Goal: Task Accomplishment & Management: Manage account settings

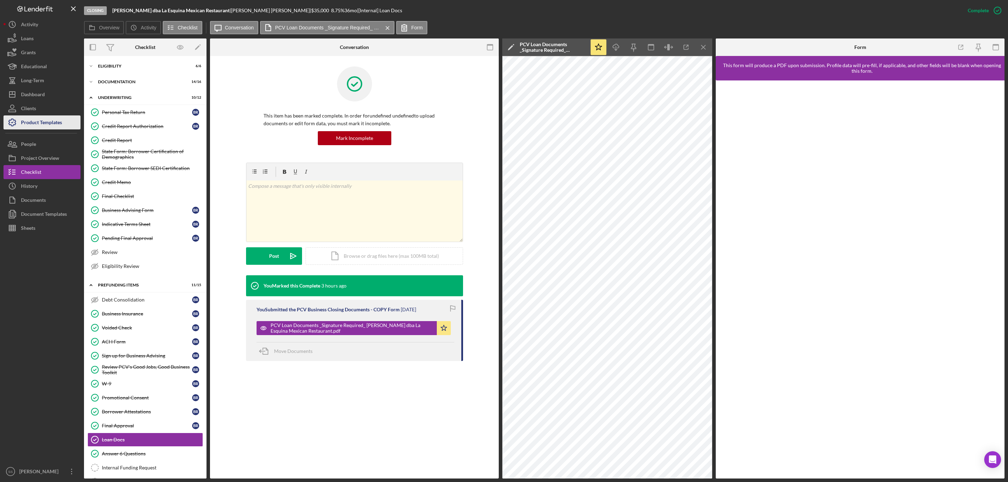
scroll to position [40, 0]
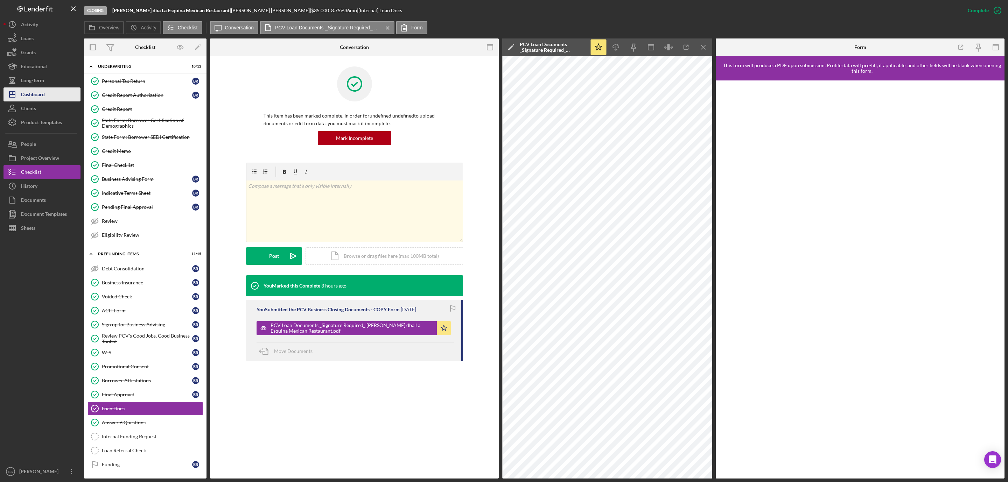
click at [53, 97] on button "Icon/Dashboard Dashboard" at bounding box center [42, 95] width 77 height 14
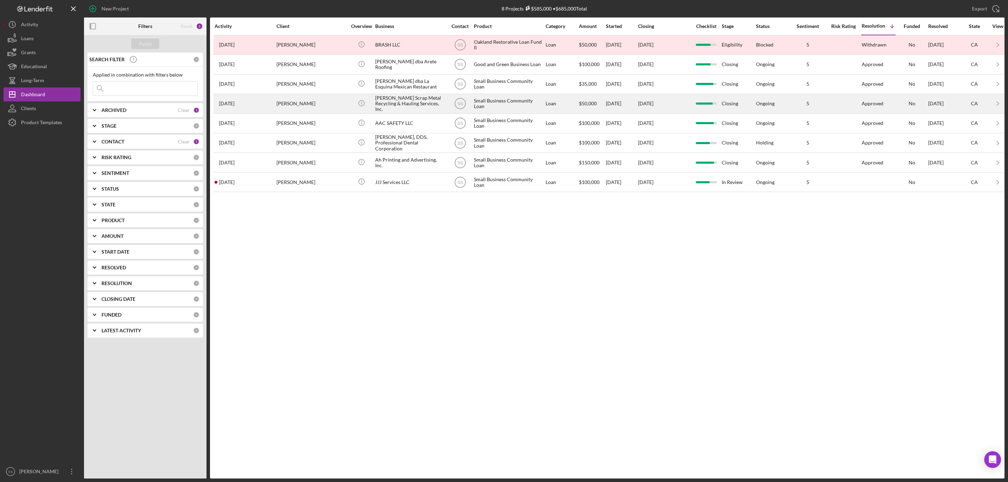
click at [381, 106] on div "Lopez Scrap Metal Recycling & Hauling Services, Inc." at bounding box center [410, 104] width 70 height 19
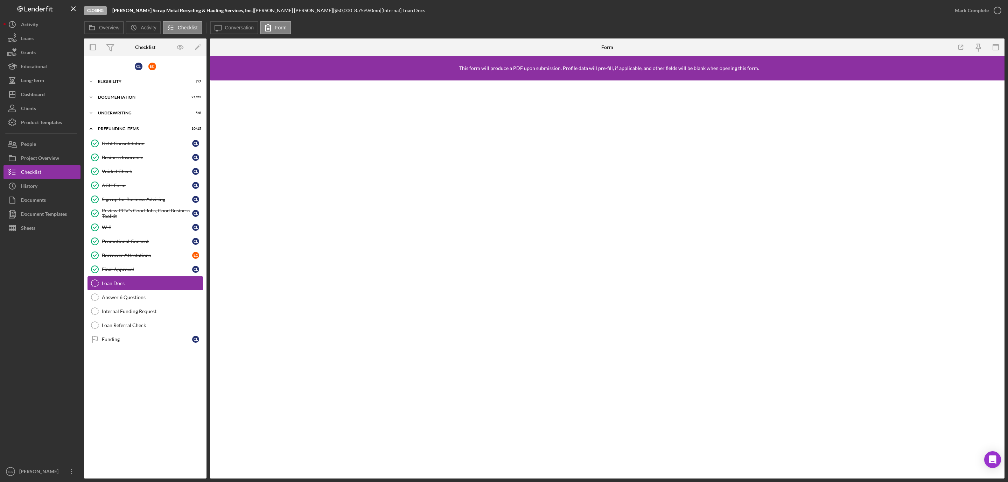
click at [127, 291] on link "Loan Docs Loan Docs" at bounding box center [146, 284] width 116 height 14
click at [218, 27] on icon "Icon/Message" at bounding box center [218, 28] width 18 height 18
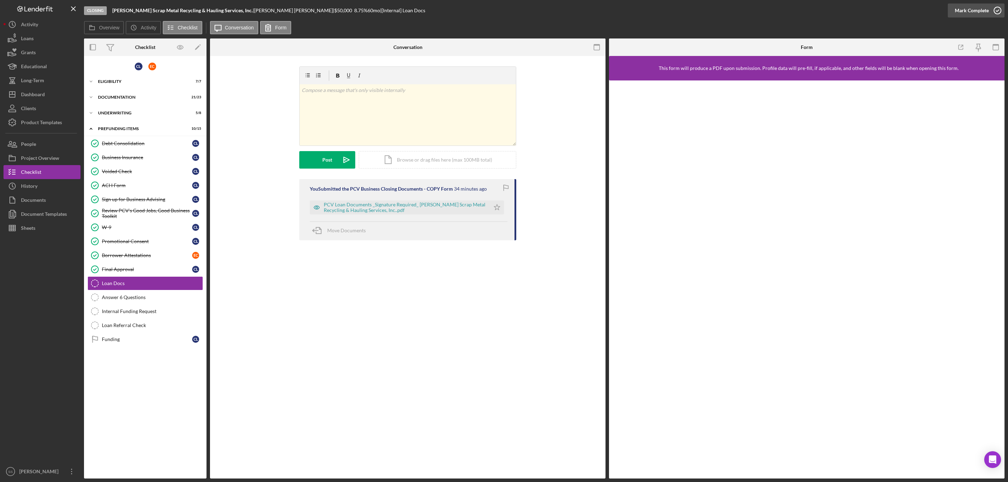
click at [999, 6] on icon "button" at bounding box center [998, 11] width 18 height 18
click at [420, 208] on div "PCV Loan Documents _Signature Required_ [PERSON_NAME] Scrap Metal Recycling & H…" at bounding box center [405, 207] width 163 height 11
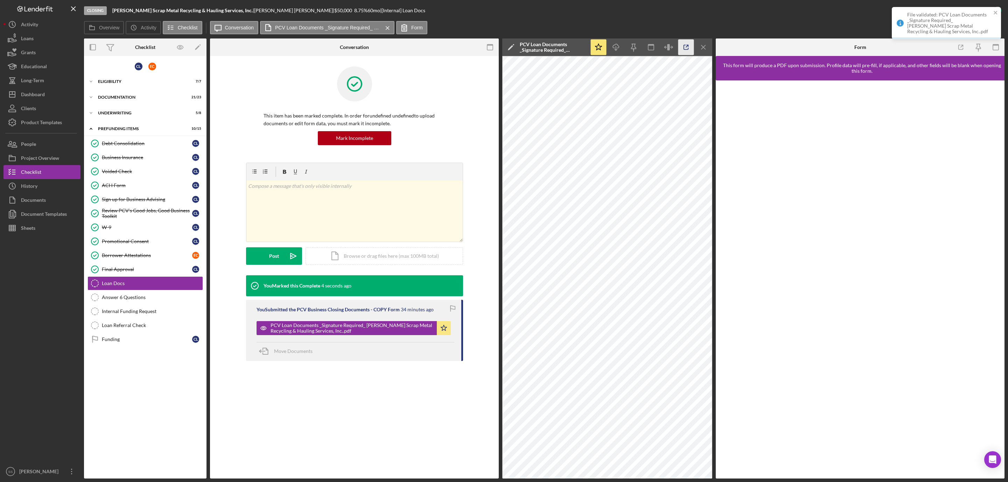
click at [684, 44] on icon "button" at bounding box center [686, 48] width 16 height 16
click at [133, 300] on div "Answer 6 Questions" at bounding box center [152, 298] width 101 height 6
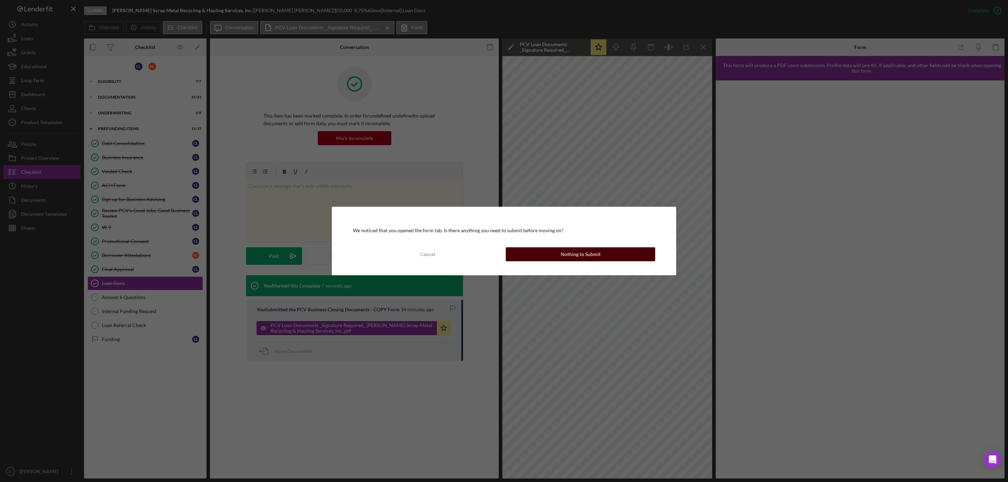
click at [568, 257] on div "Nothing to Submit" at bounding box center [581, 254] width 40 height 14
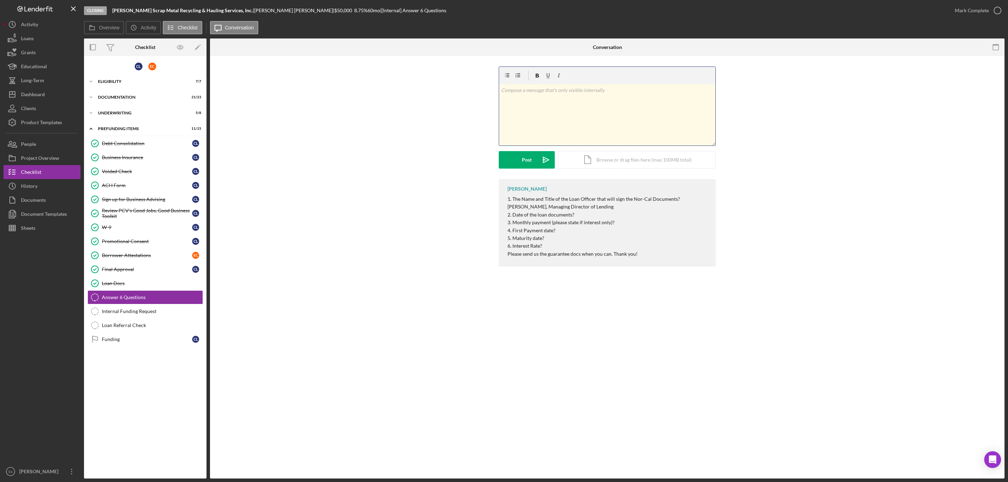
click at [566, 131] on div "v Color teal Color pink Remove color Add row above Add row below Add column bef…" at bounding box center [607, 114] width 216 height 61
click at [525, 169] on div "v Color teal Color pink Remove color Add row above Add row below Add column bef…" at bounding box center [607, 123] width 217 height 113
click at [525, 158] on div "Post" at bounding box center [527, 160] width 10 height 18
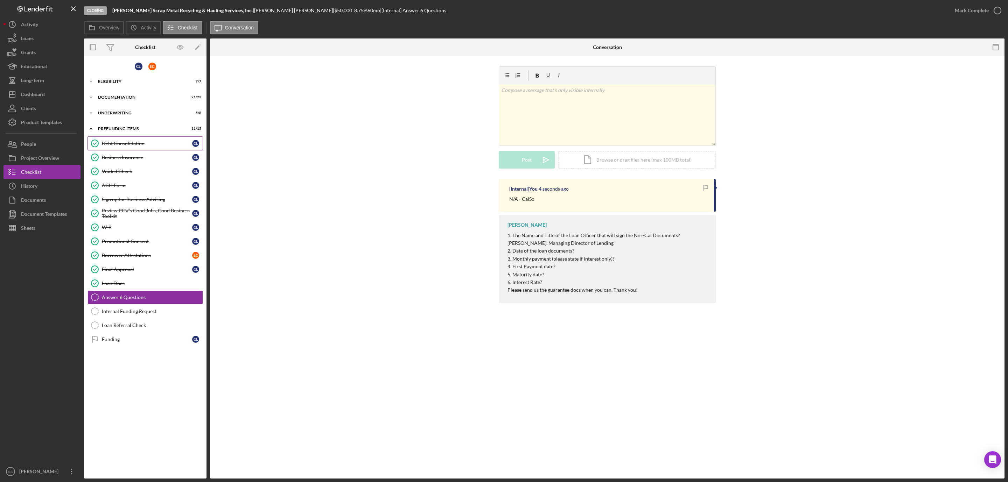
click at [154, 143] on div "Debt Consolidation" at bounding box center [147, 144] width 90 height 6
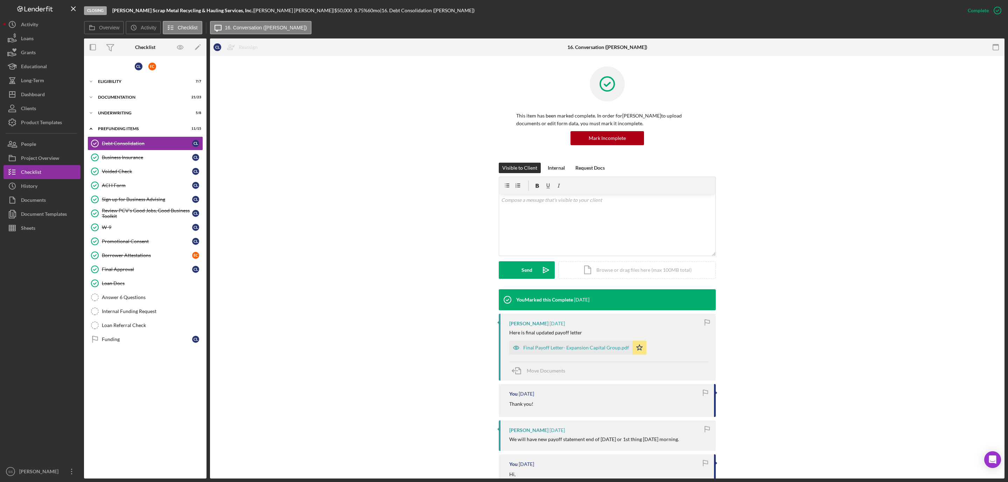
drag, startPoint x: 548, startPoint y: 348, endPoint x: 555, endPoint y: 353, distance: 8.8
click at [548, 349] on div "Final Payoff Letter- Expansion Capital Group.pdf" at bounding box center [576, 348] width 106 height 6
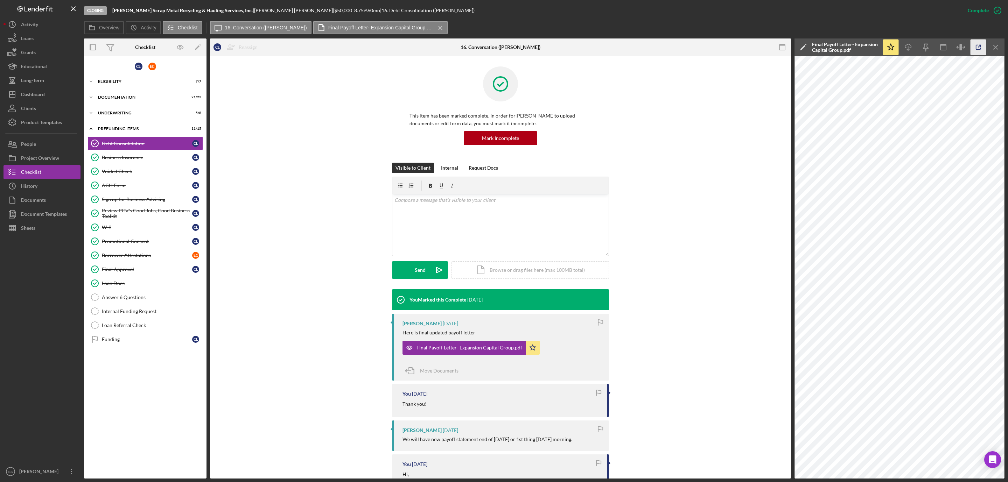
click at [980, 41] on icon "button" at bounding box center [979, 48] width 16 height 16
click at [126, 300] on div "Answer 6 Questions" at bounding box center [152, 298] width 101 height 6
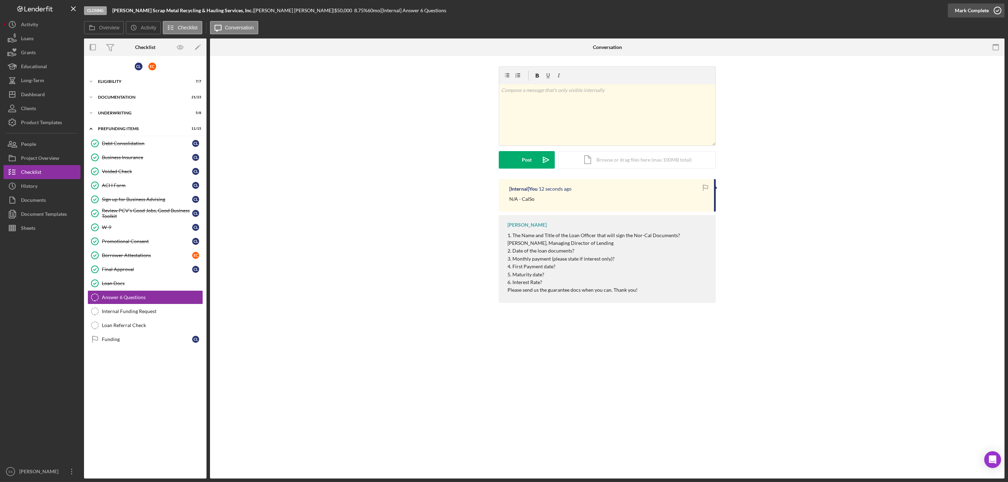
click at [1000, 11] on circle "button" at bounding box center [997, 10] width 7 height 7
click at [132, 314] on div "Internal Funding Request" at bounding box center [152, 312] width 101 height 6
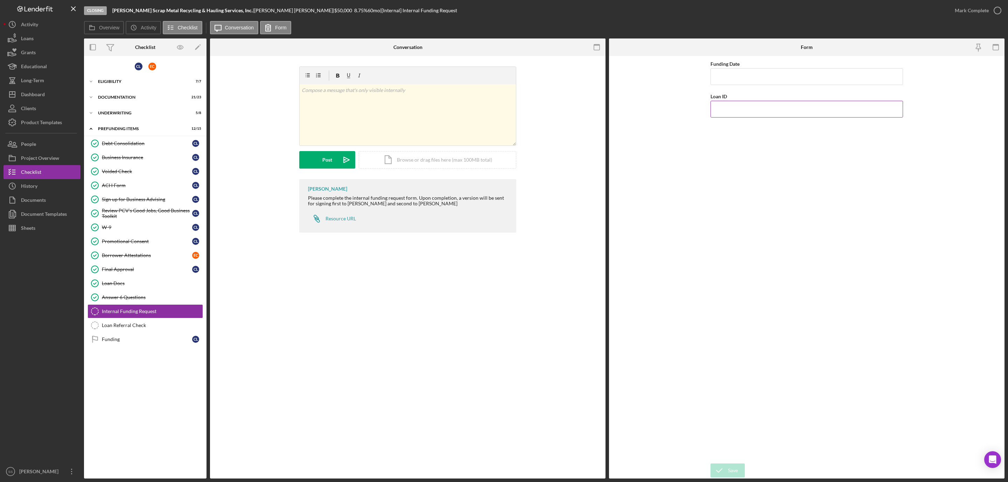
click at [725, 113] on input "Loan ID" at bounding box center [807, 109] width 193 height 17
type input "2025101"
click at [727, 80] on input "Funding Date" at bounding box center [807, 76] width 193 height 17
type input "09/09/2025"
click at [728, 464] on div "Save" at bounding box center [733, 471] width 10 height 14
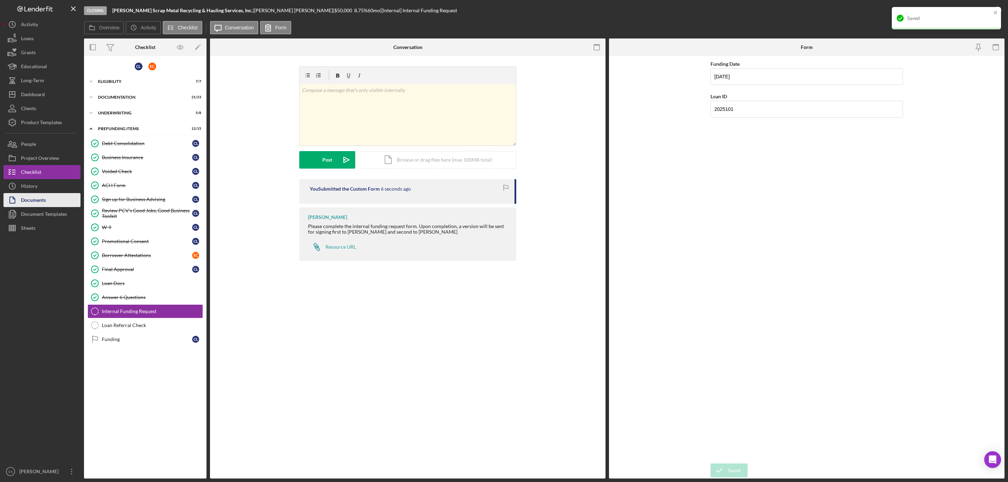
click at [26, 197] on div "Documents" at bounding box center [33, 201] width 25 height 16
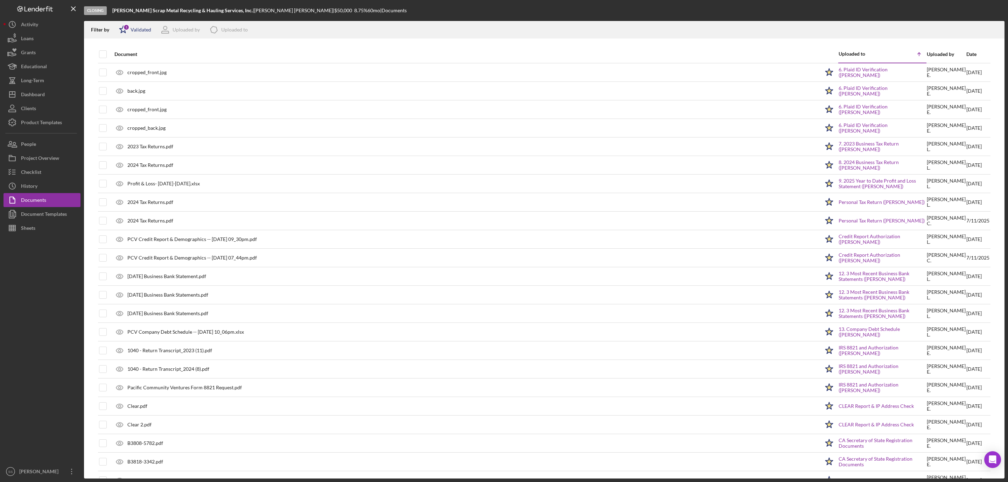
click at [139, 30] on div "Validated" at bounding box center [141, 30] width 21 height 6
click at [121, 69] on input "checkbox" at bounding box center [122, 66] width 7 height 7
checkbox input "true"
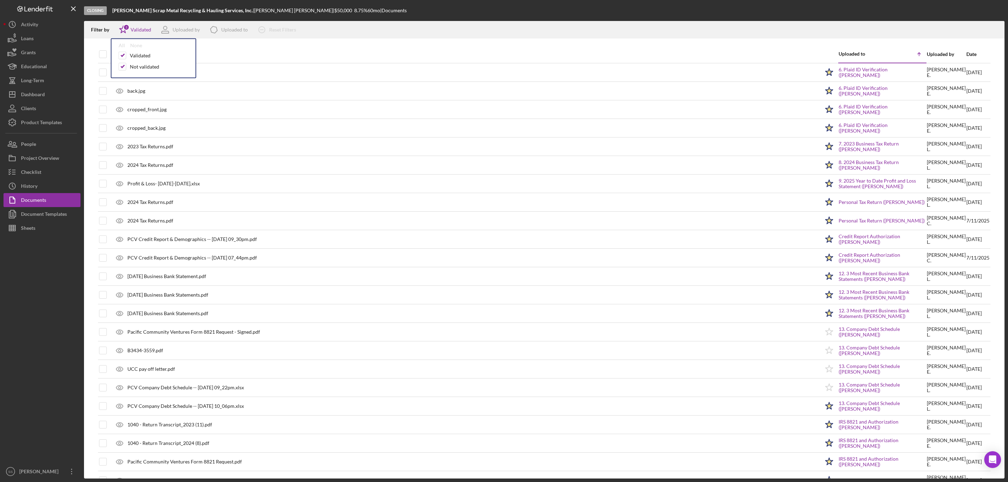
click at [99, 41] on div at bounding box center [544, 42] width 921 height 7
click at [105, 55] on input "checkbox" at bounding box center [102, 54] width 7 height 7
checkbox input "true"
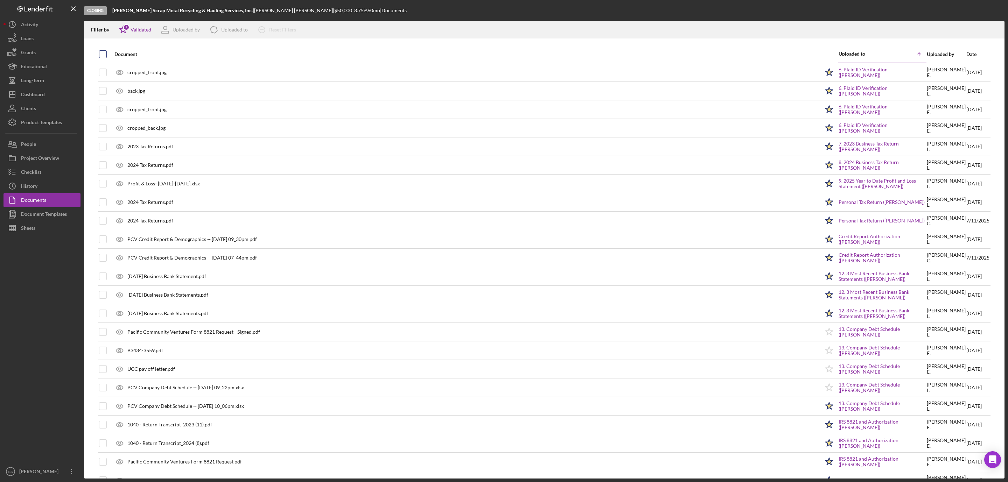
checkbox input "true"
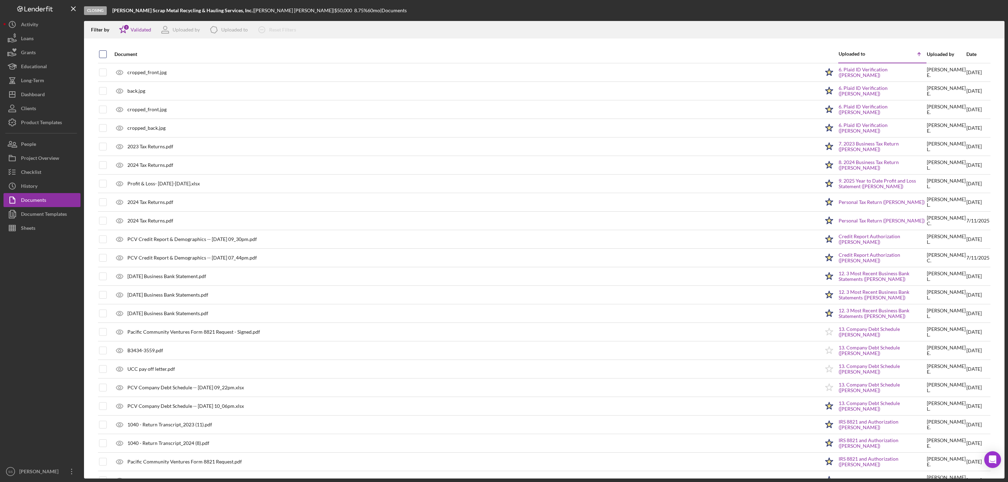
checkbox input "true"
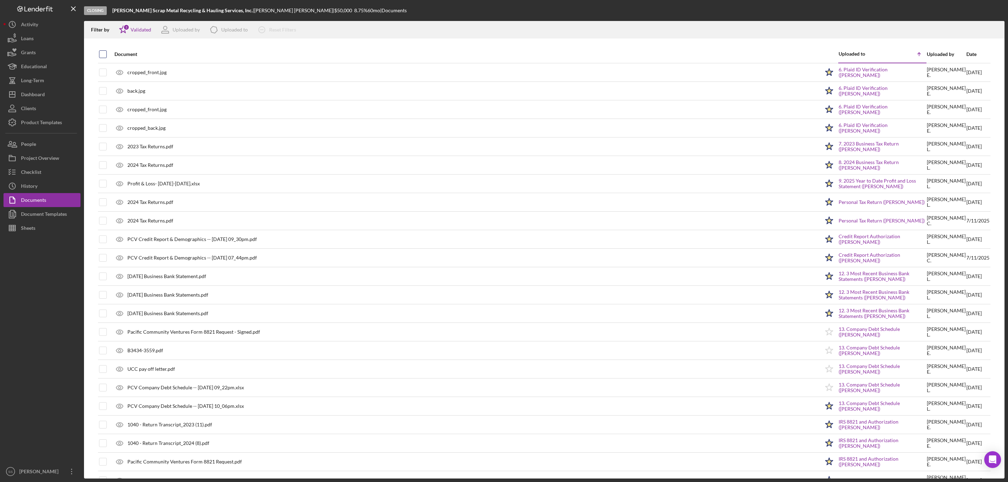
checkbox input "true"
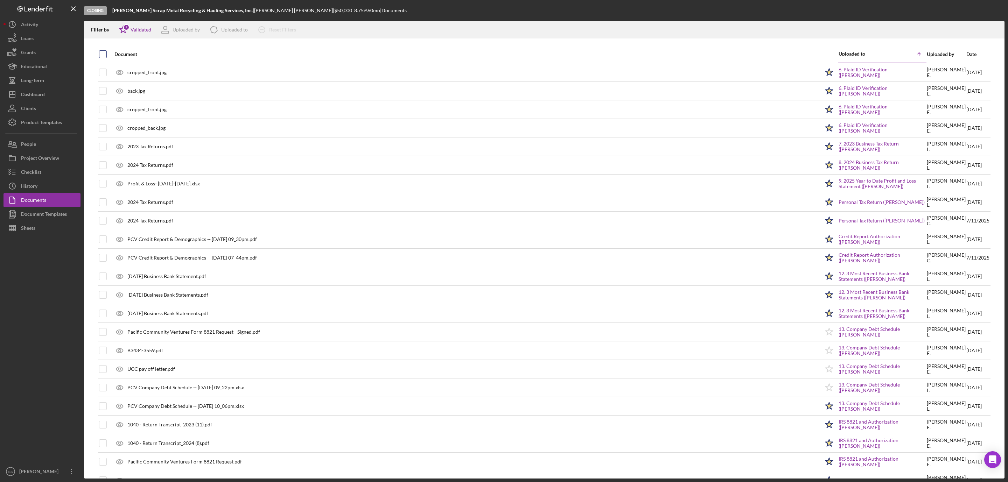
checkbox input "true"
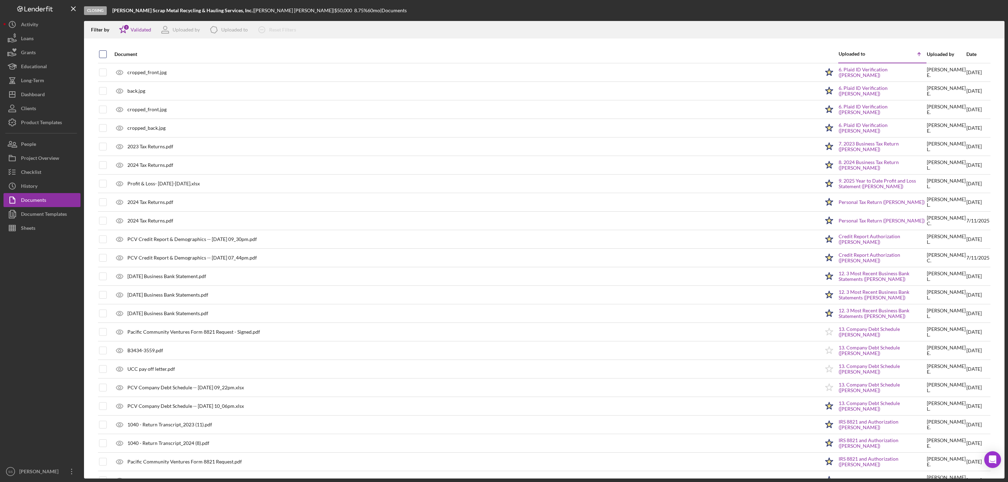
checkbox input "true"
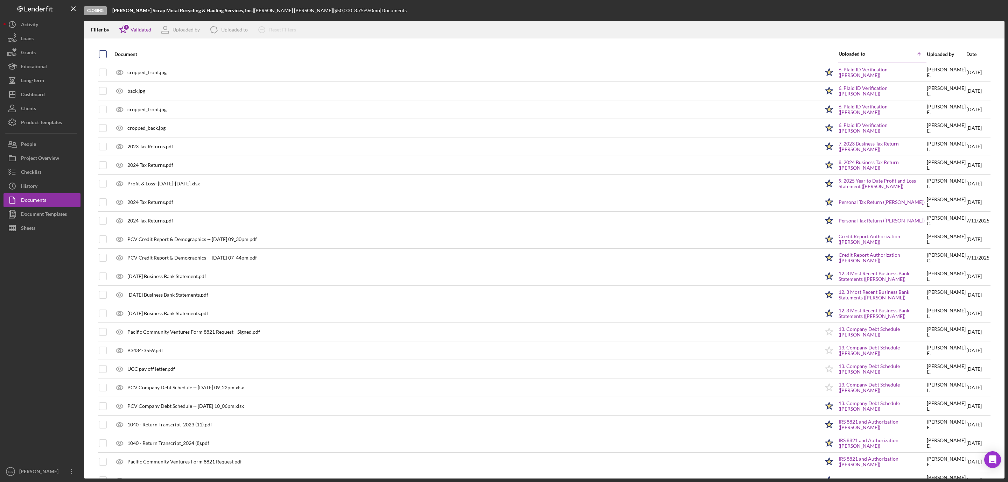
checkbox input "true"
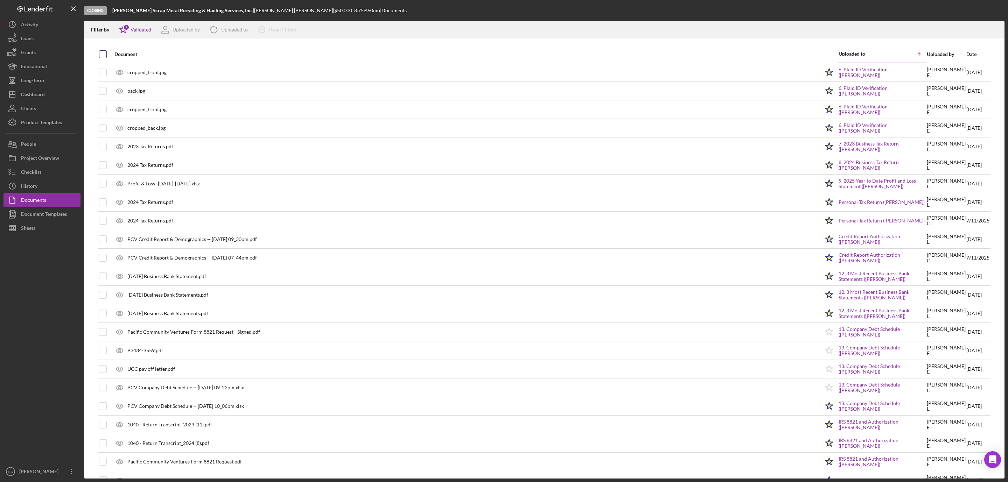
checkbox input "true"
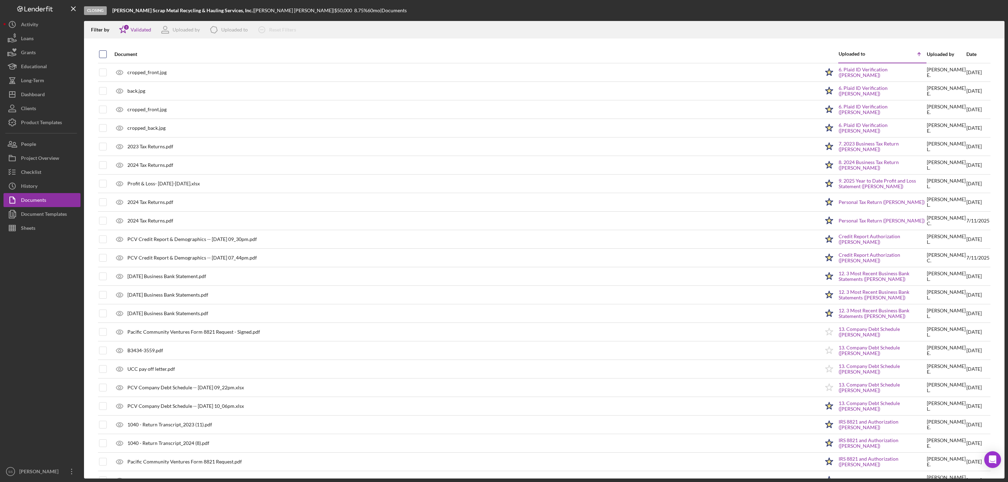
checkbox input "true"
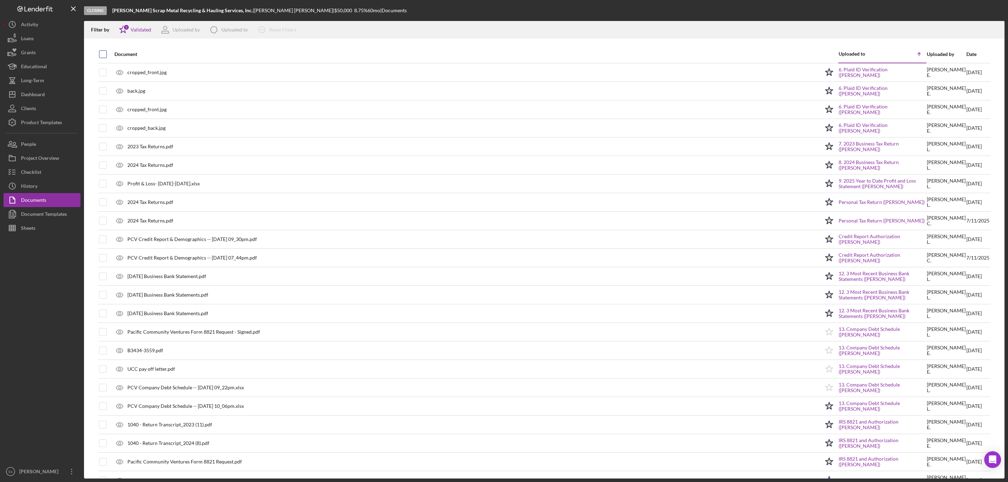
checkbox input "true"
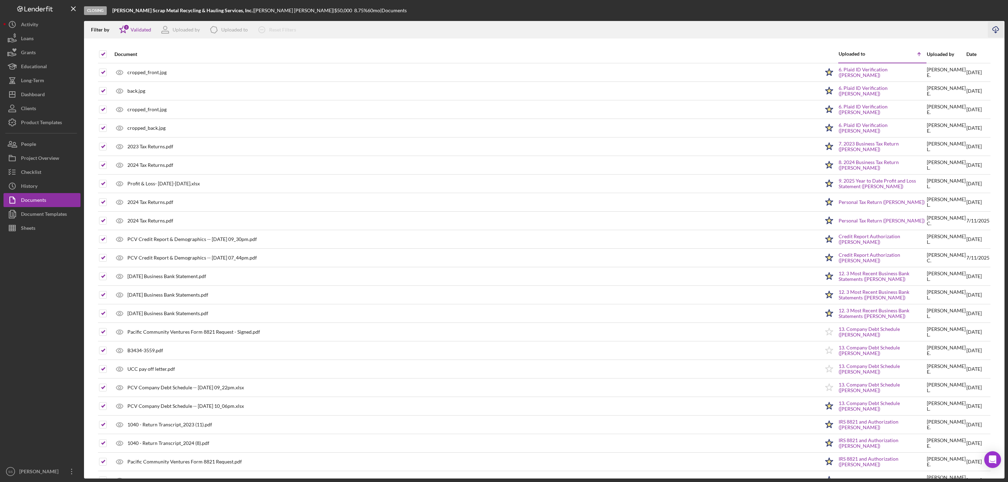
click at [992, 28] on icon "Icon/Download" at bounding box center [996, 30] width 16 height 16
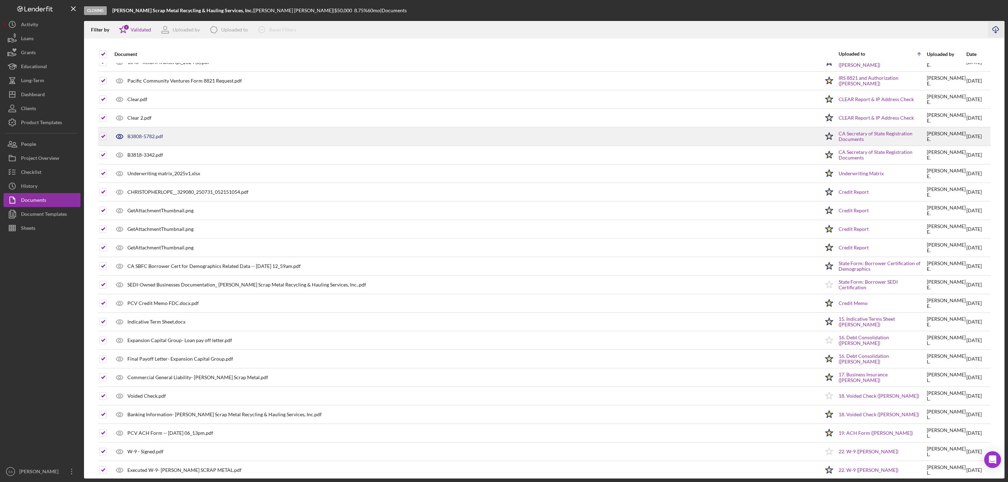
scroll to position [420, 0]
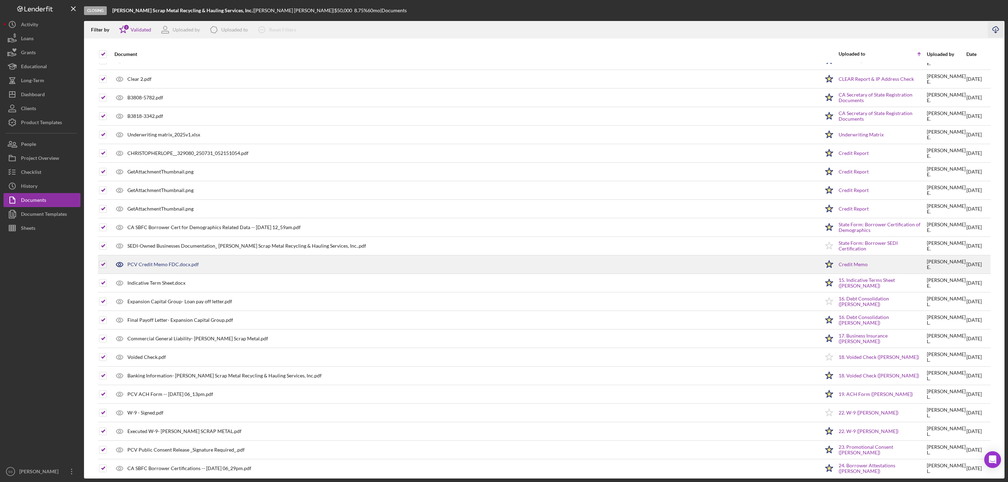
click at [183, 267] on div "PCV Credit Memo FDC.docx.pdf" at bounding box center [162, 265] width 71 height 6
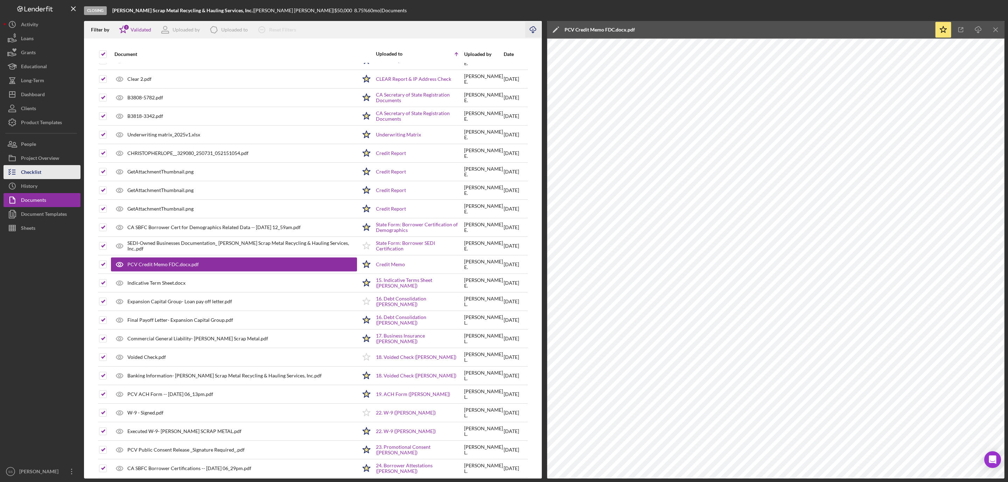
click at [46, 171] on button "Checklist" at bounding box center [42, 172] width 77 height 14
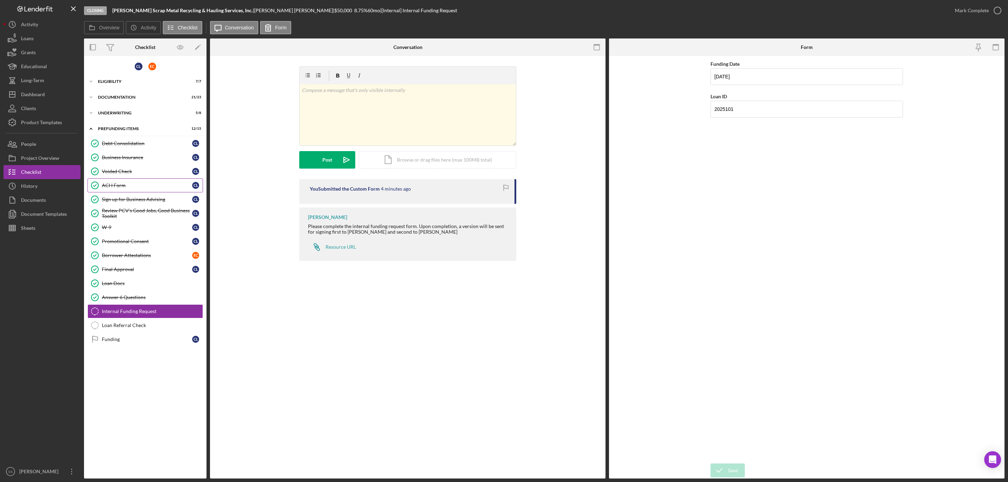
click at [126, 185] on div "ACH Form" at bounding box center [147, 186] width 90 height 6
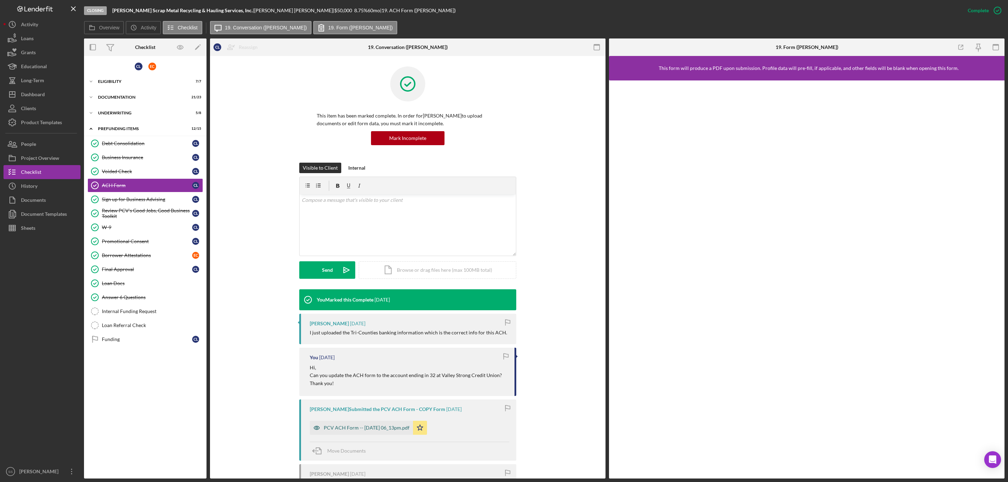
click at [383, 429] on div "PCV ACH Form -- 2025-08-28 06_13pm.pdf" at bounding box center [367, 428] width 86 height 6
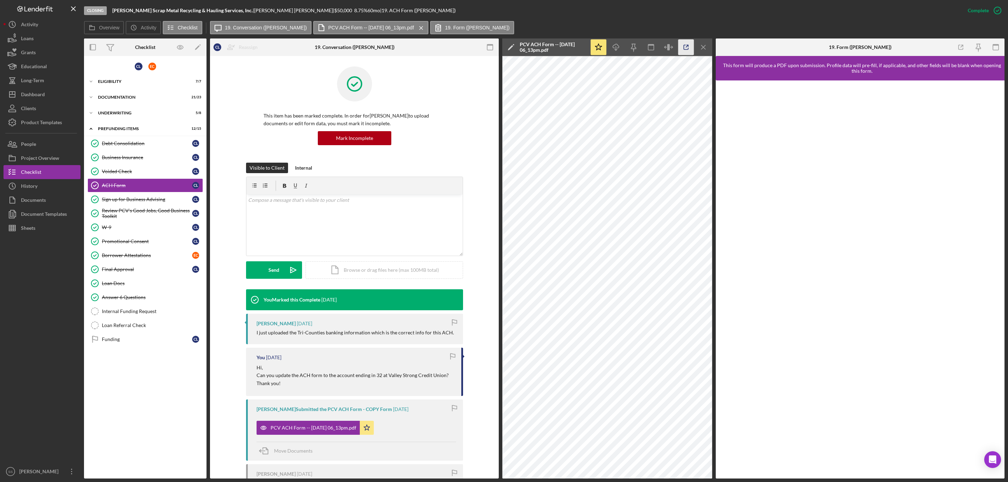
click at [684, 47] on icon "button" at bounding box center [686, 48] width 16 height 16
click at [142, 309] on link "Internal Funding Request Internal Funding Request" at bounding box center [146, 312] width 116 height 14
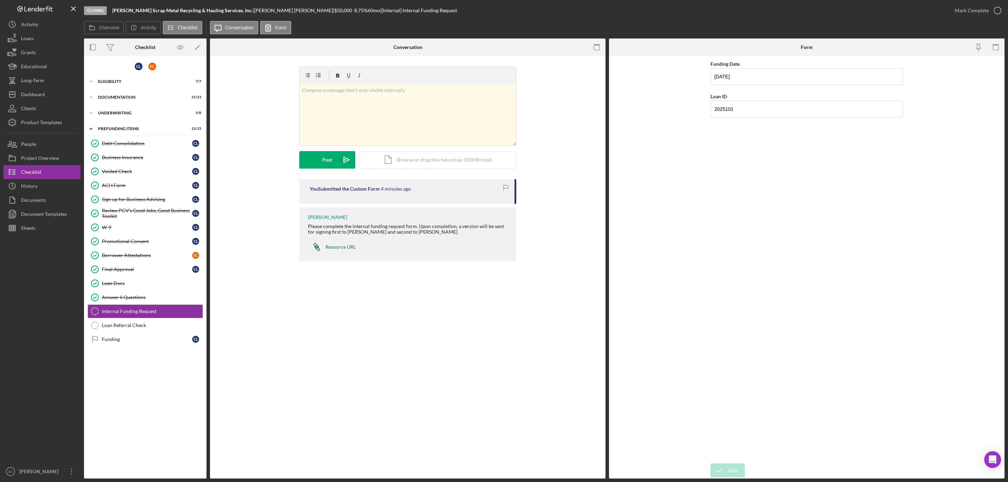
click at [335, 250] on div "Resource URL" at bounding box center [341, 247] width 30 height 6
click at [47, 91] on button "Icon/Dashboard Dashboard" at bounding box center [42, 95] width 77 height 14
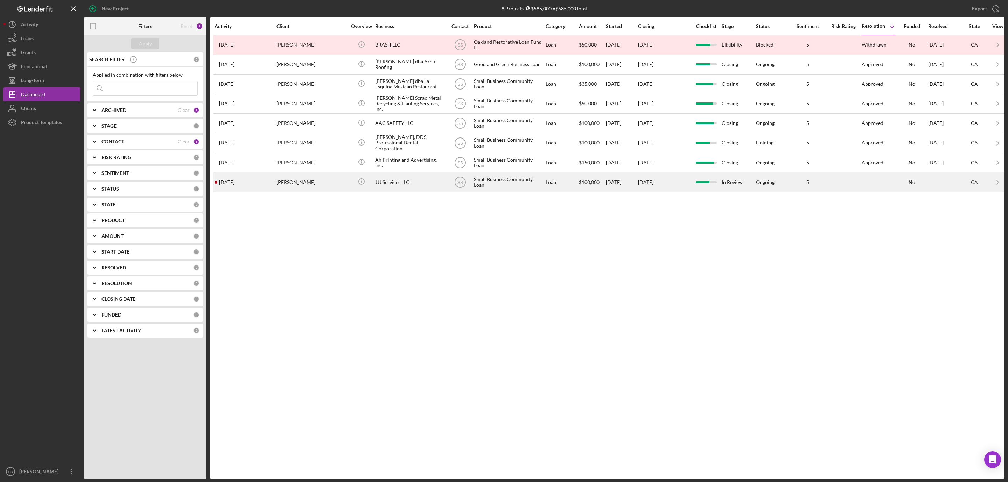
click at [276, 189] on td "Jose Ortega" at bounding box center [312, 183] width 72 height 20
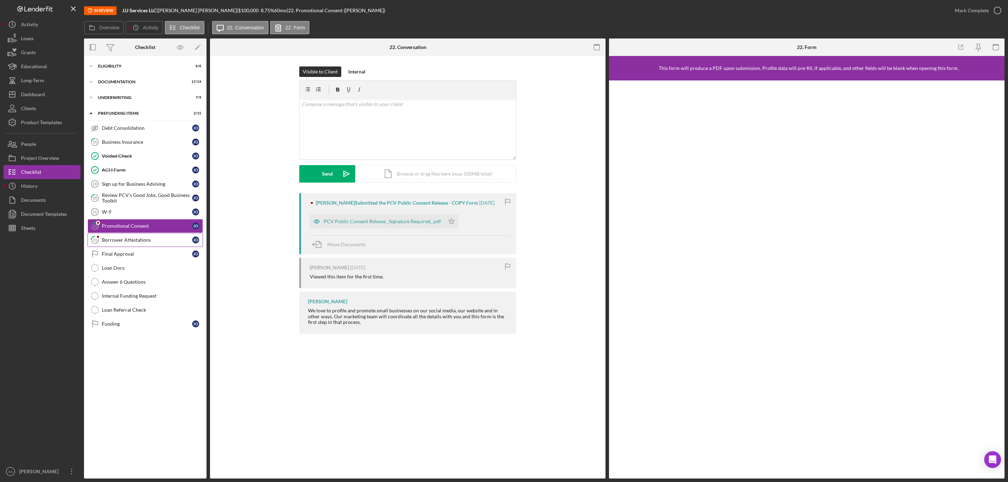
click at [138, 241] on div "Borrower Attestations" at bounding box center [147, 240] width 90 height 6
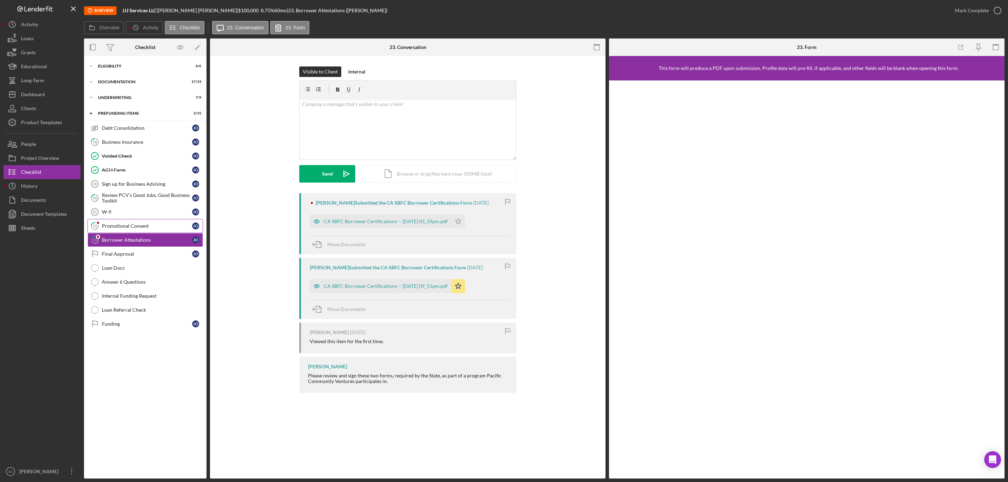
click at [143, 228] on div "Promotional Consent" at bounding box center [147, 226] width 90 height 6
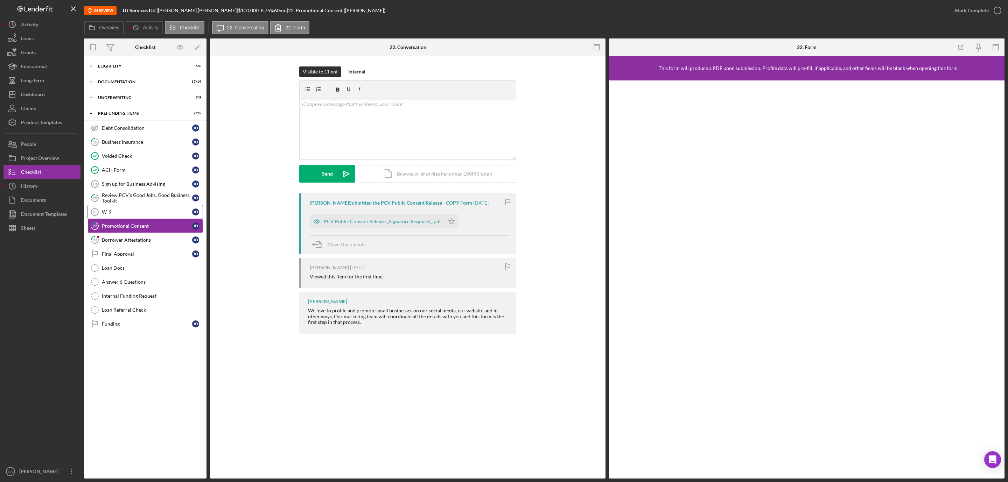
click at [102, 217] on icon "W-9 21" at bounding box center [95, 212] width 18 height 18
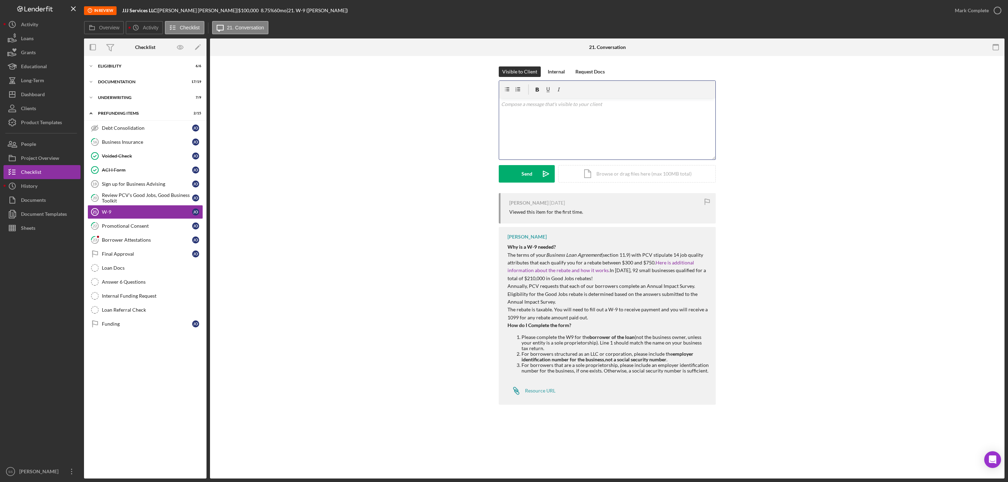
click at [536, 138] on div "v Color teal Color pink Remove color Add row above Add row below Add column bef…" at bounding box center [607, 128] width 216 height 61
click at [116, 256] on div "Final Approval" at bounding box center [147, 254] width 90 height 6
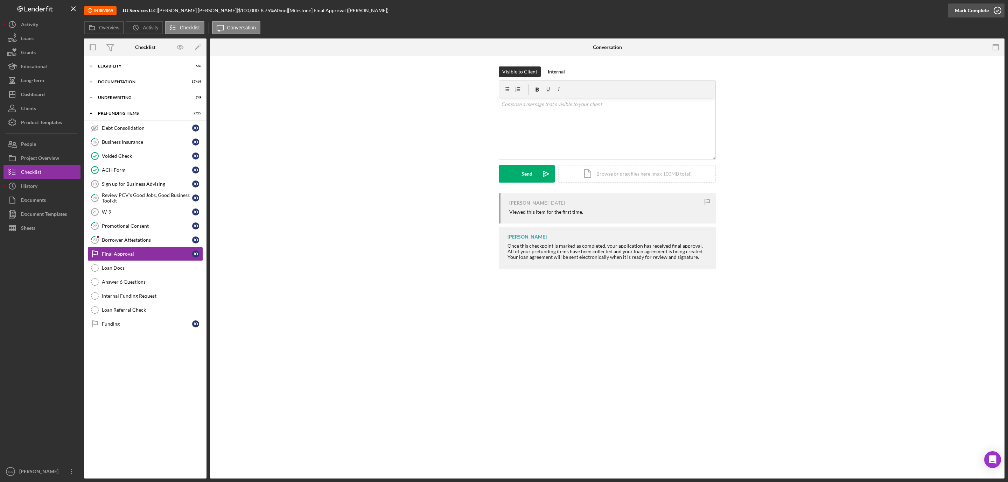
click at [992, 10] on icon "button" at bounding box center [998, 11] width 18 height 18
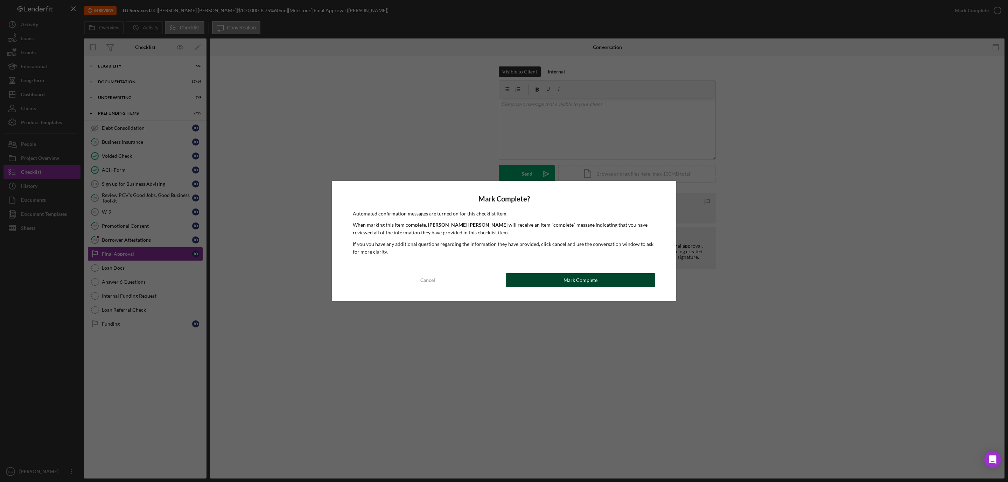
click at [537, 277] on button "Mark Complete" at bounding box center [580, 280] width 149 height 14
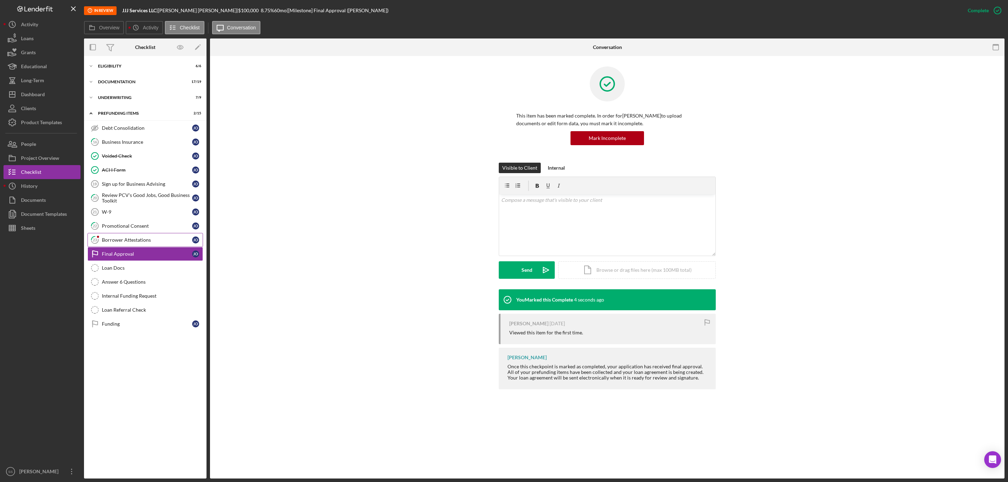
click at [152, 241] on div "Borrower Attestations" at bounding box center [147, 240] width 90 height 6
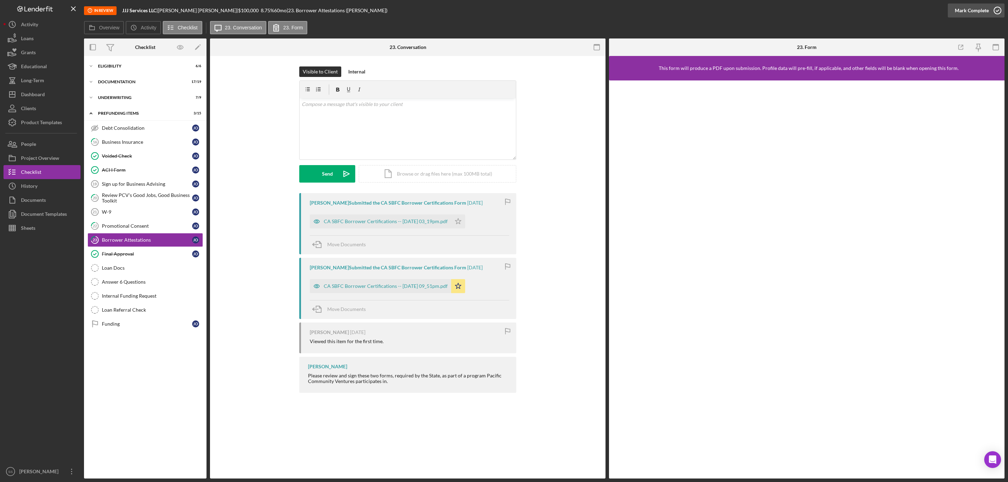
click at [995, 8] on circle "button" at bounding box center [997, 10] width 7 height 7
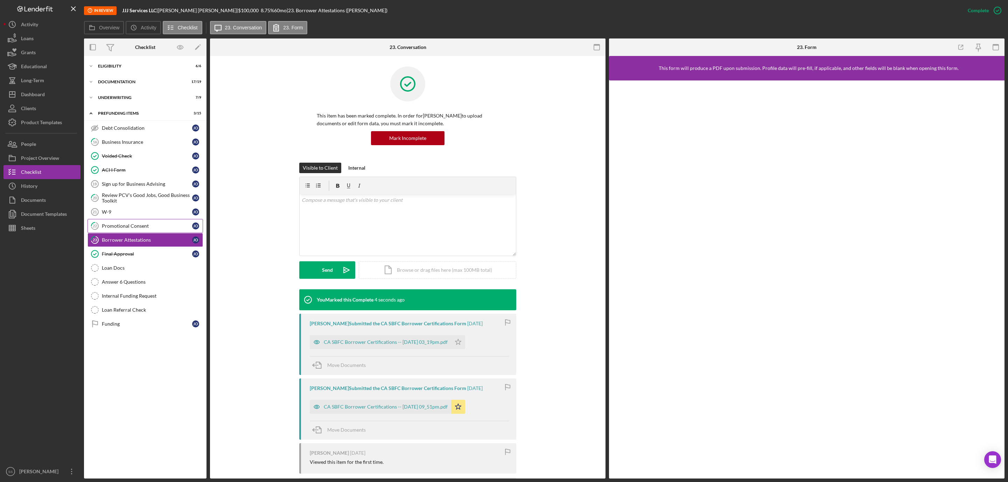
click at [148, 233] on link "22 Promotional Consent J O" at bounding box center [146, 226] width 116 height 14
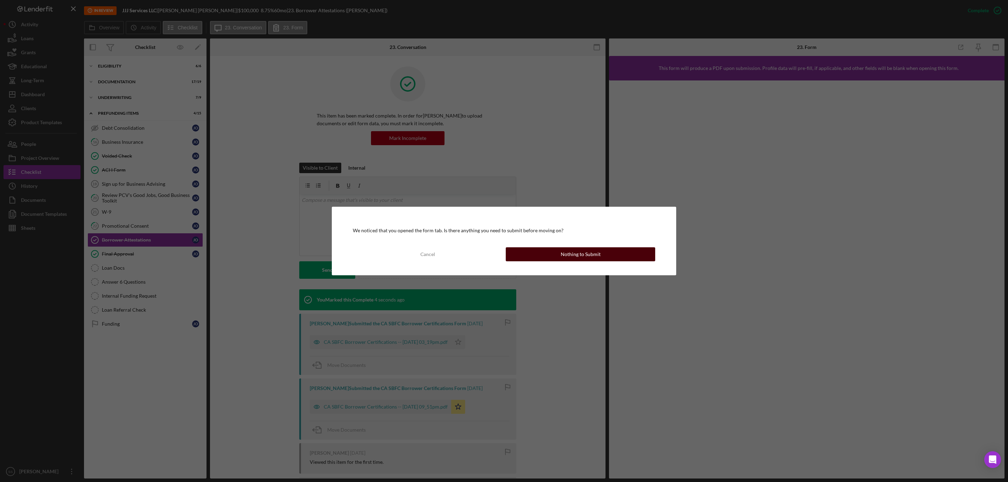
click at [563, 255] on div "Nothing to Submit" at bounding box center [581, 254] width 40 height 14
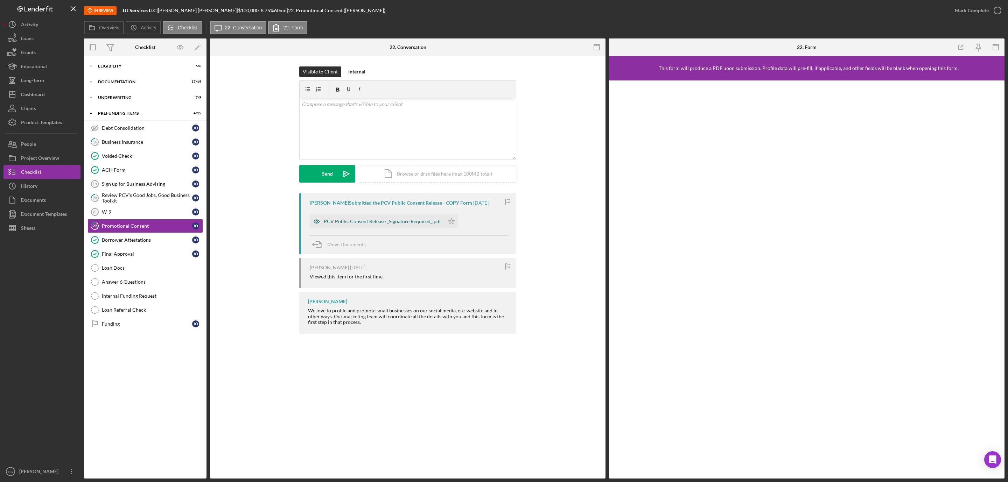
click at [424, 223] on div "PCV Public Consent Release _Signature Required_.pdf" at bounding box center [382, 222] width 117 height 6
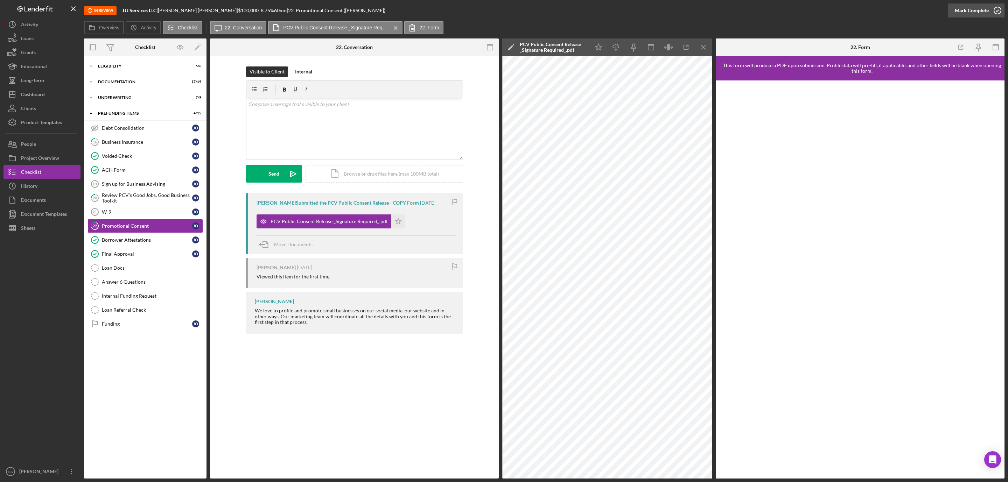
click at [1001, 10] on icon "button" at bounding box center [998, 11] width 18 height 18
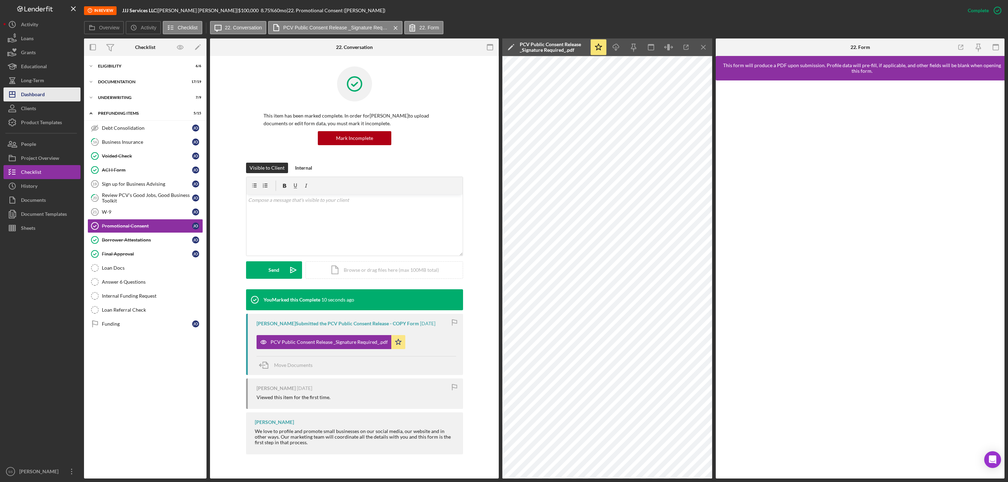
click at [38, 93] on div "Dashboard" at bounding box center [33, 96] width 24 height 16
